Goal: Information Seeking & Learning: Learn about a topic

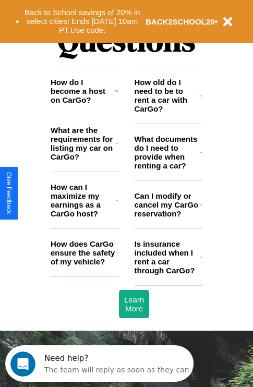
click at [168, 274] on h3 "Is insurance included when I rent a car through CarGo?" at bounding box center [166, 256] width 65 height 35
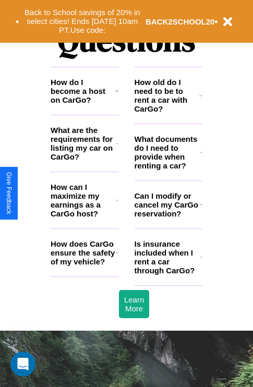
click at [201, 100] on icon at bounding box center [200, 95] width 3 height 8
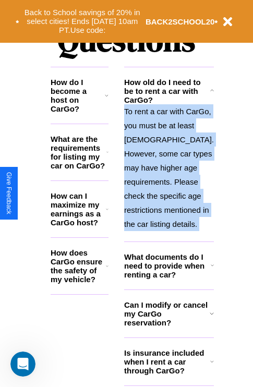
click at [168, 203] on p "To rent a car with CarGo, you must be at least [DEMOGRAPHIC_DATA]. However, som…" at bounding box center [169, 167] width 90 height 127
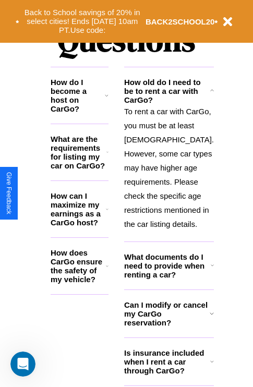
click at [84, 269] on h3 "How does CarGo ensure the safety of my vehicle?" at bounding box center [78, 265] width 55 height 35
click at [168, 279] on h3 "What documents do I need to provide when renting a car?" at bounding box center [167, 265] width 87 height 27
click at [168, 203] on p "To rent a car with CarGo, you must be at least [DEMOGRAPHIC_DATA]. However, som…" at bounding box center [169, 167] width 90 height 127
click at [108, 156] on icon at bounding box center [107, 152] width 2 height 8
